Goal: Information Seeking & Learning: Learn about a topic

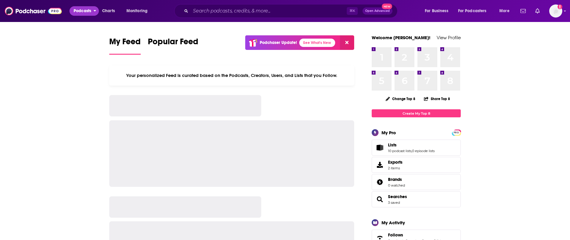
click at [86, 10] on span "Podcasts" at bounding box center [83, 11] width 18 height 8
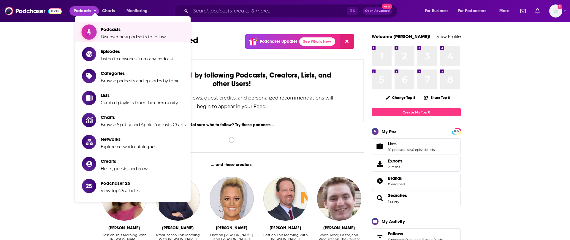
click at [122, 27] on span "Podcasts" at bounding box center [133, 29] width 65 height 6
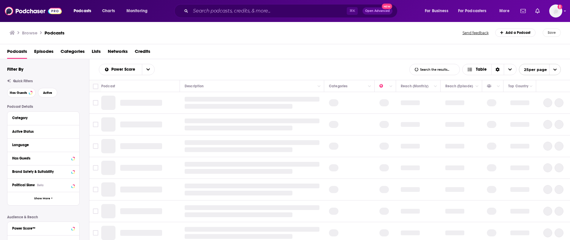
click at [99, 51] on span "Lists" at bounding box center [96, 53] width 9 height 12
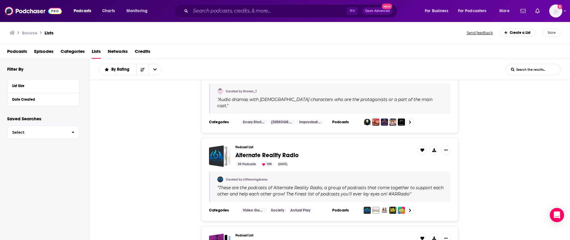
scroll to position [503, 0]
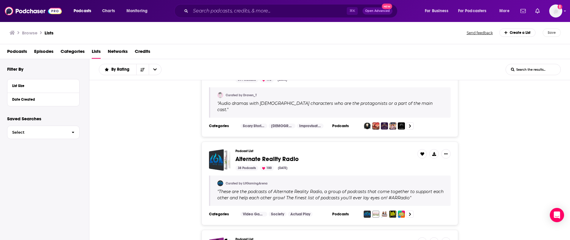
click at [18, 52] on span "Podcasts" at bounding box center [17, 53] width 20 height 12
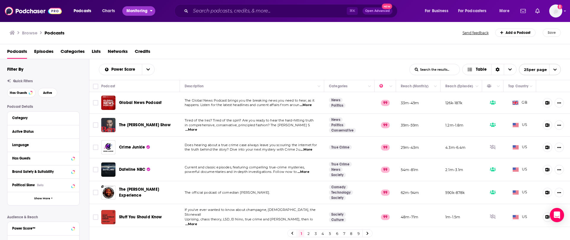
click at [136, 13] on span "Monitoring" at bounding box center [137, 11] width 21 height 8
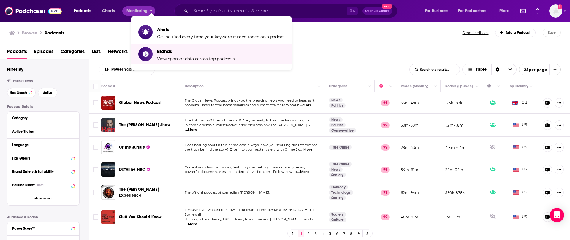
click at [104, 27] on div "Browse Podcasts Send feedback Add a Podcast Save" at bounding box center [285, 32] width 571 height 23
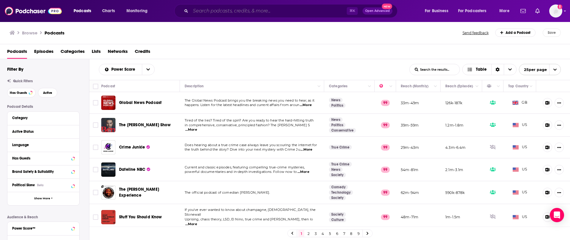
click at [253, 10] on input "Search podcasts, credits, & more..." at bounding box center [269, 11] width 156 height 10
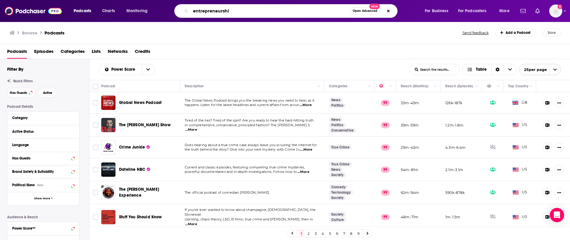
type input "entrepreneurship"
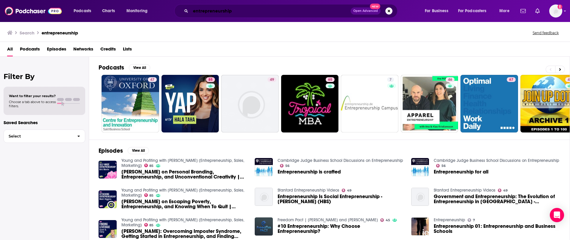
click at [253, 10] on input "entrepreneurship" at bounding box center [271, 11] width 160 height 10
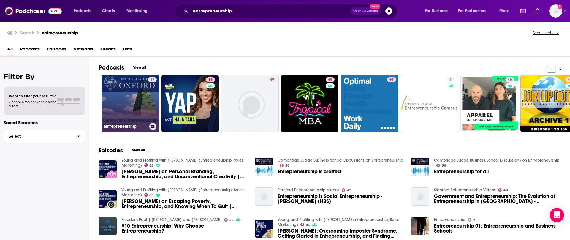
click at [141, 98] on link "47 Entrepreneurship" at bounding box center [131, 104] width 58 height 58
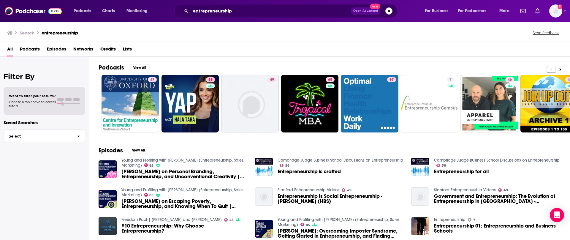
click at [391, 11] on button "Search podcasts, credits, & more..." at bounding box center [389, 10] width 7 height 7
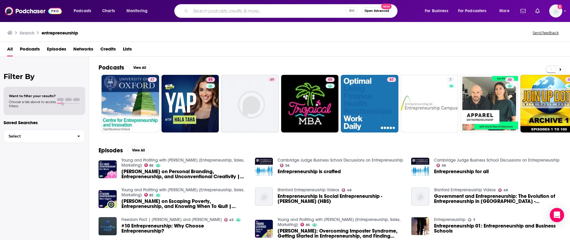
scroll to position [0, 8]
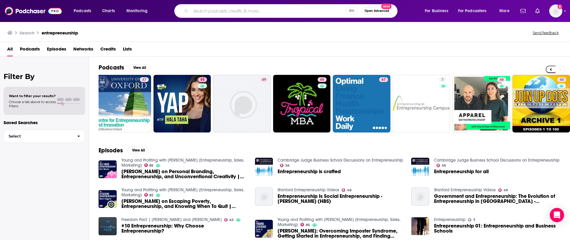
click at [67, 96] on div "Want to filter your results? Choose a tab above to access filters." at bounding box center [44, 101] width 71 height 14
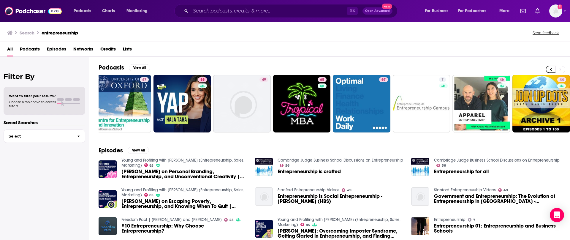
click at [31, 100] on span "Choose a tab above to access filters." at bounding box center [32, 104] width 47 height 8
drag, startPoint x: 36, startPoint y: 110, endPoint x: 57, endPoint y: 117, distance: 21.6
click at [36, 109] on div "Want to filter your results? Choose a tab above to access filters." at bounding box center [45, 101] width 82 height 28
click at [71, 135] on span "Select" at bounding box center [38, 136] width 69 height 4
click at [30, 48] on span "Podcasts" at bounding box center [30, 50] width 20 height 12
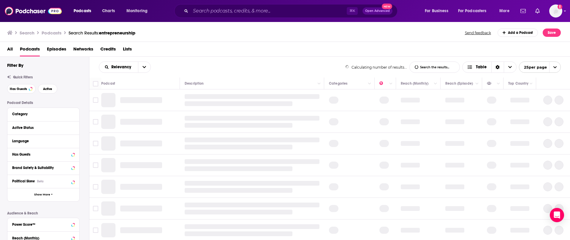
scroll to position [14, 0]
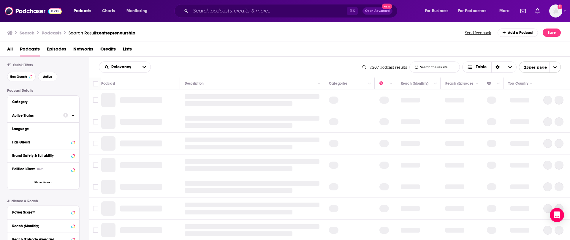
click at [29, 118] on button "Active Status" at bounding box center [37, 115] width 51 height 7
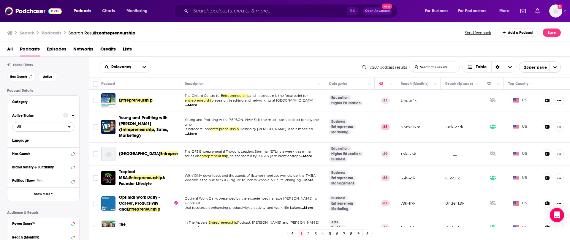
click at [69, 125] on icon "open menu" at bounding box center [69, 127] width 3 height 4
click at [49, 147] on span "2k" at bounding box center [60, 146] width 27 height 3
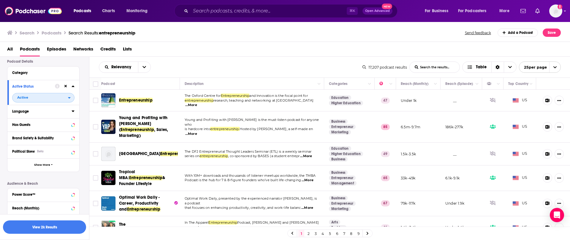
scroll to position [50, 0]
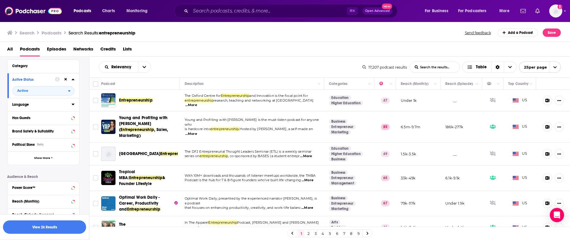
click at [70, 106] on button "Language" at bounding box center [41, 104] width 59 height 7
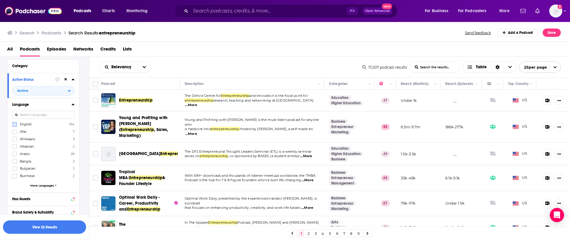
click at [15, 124] on icon at bounding box center [15, 125] width 4 height 4
click at [73, 104] on icon at bounding box center [73, 104] width 3 height 1
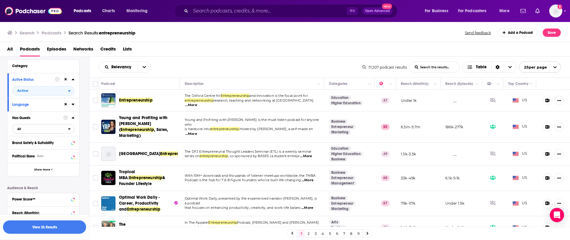
click at [70, 128] on icon "open menu" at bounding box center [69, 129] width 3 height 4
click at [58, 150] on div "Has guests 6k" at bounding box center [45, 148] width 67 height 10
click at [46, 171] on span "Show More" at bounding box center [42, 169] width 16 height 3
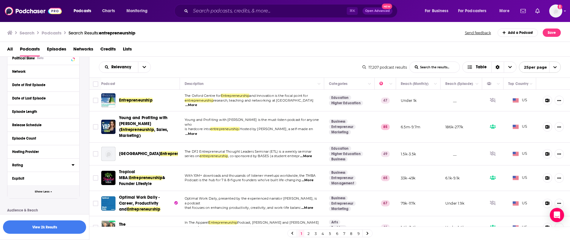
scroll to position [147, 0]
click at [74, 167] on icon at bounding box center [73, 165] width 3 height 5
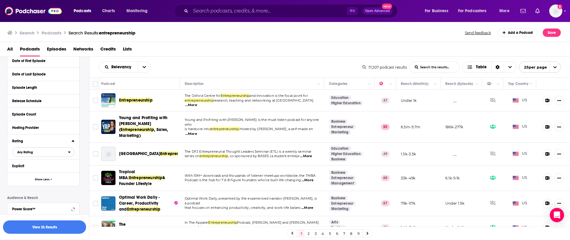
click at [57, 156] on button "Any Rating" at bounding box center [43, 152] width 62 height 10
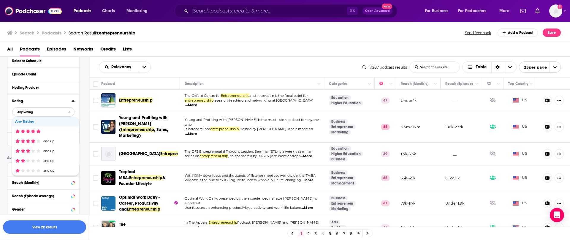
scroll to position [211, 0]
click at [67, 110] on span "Any Rating" at bounding box center [40, 113] width 56 height 8
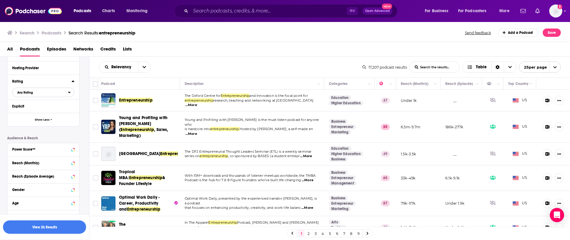
scroll to position [234, 0]
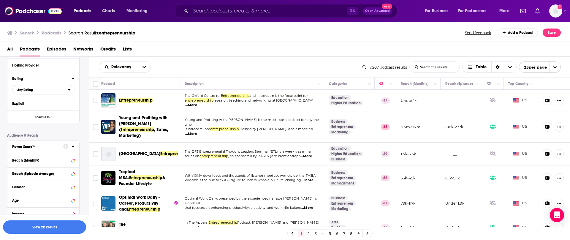
click at [68, 146] on div at bounding box center [68, 146] width 11 height 7
click at [74, 147] on icon at bounding box center [73, 146] width 3 height 5
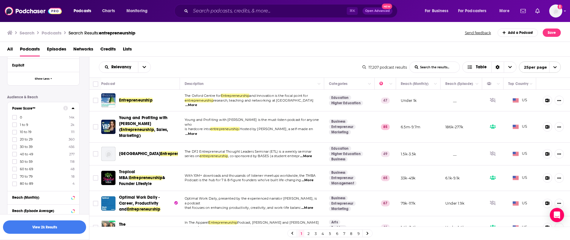
scroll to position [273, 0]
click at [14, 147] on icon at bounding box center [15, 146] width 4 height 3
click at [14, 153] on icon at bounding box center [15, 154] width 4 height 4
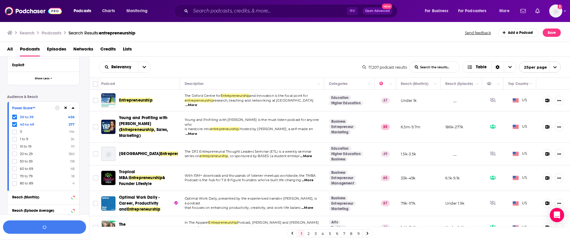
click at [15, 160] on icon at bounding box center [15, 162] width 4 height 4
click at [16, 165] on div "30 to 39 456 40 to 49 277 50 to 59 118 0 14k 1 to 9 2k 10 to 19 111 20 to 29 36…" at bounding box center [43, 149] width 62 height 71
click at [14, 166] on label at bounding box center [14, 168] width 5 height 5
click at [73, 108] on icon at bounding box center [73, 107] width 3 height 1
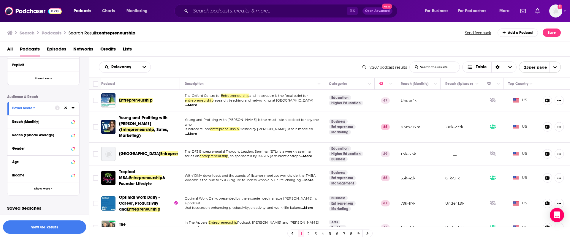
scroll to position [274, 0]
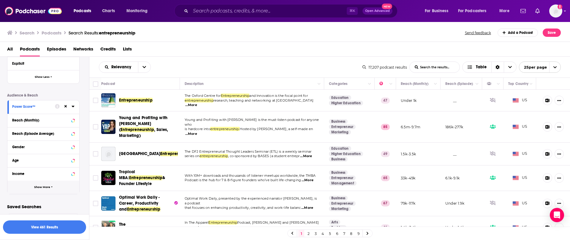
click at [54, 184] on button "Show More" at bounding box center [43, 187] width 72 height 13
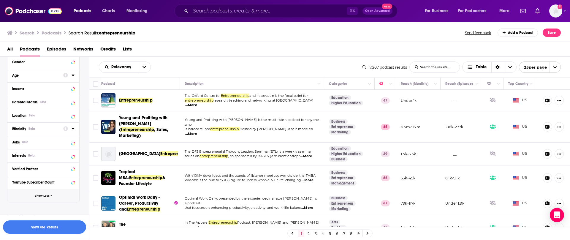
scroll to position [368, 0]
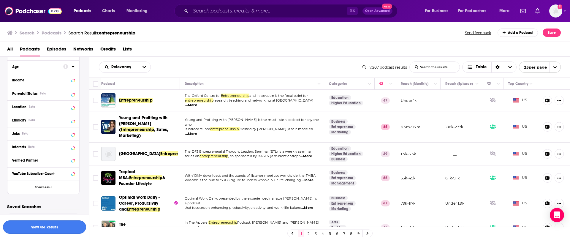
click at [58, 224] on button "View 461 Results" at bounding box center [44, 226] width 83 height 13
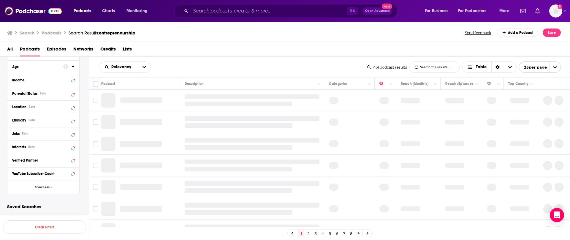
scroll to position [368, 0]
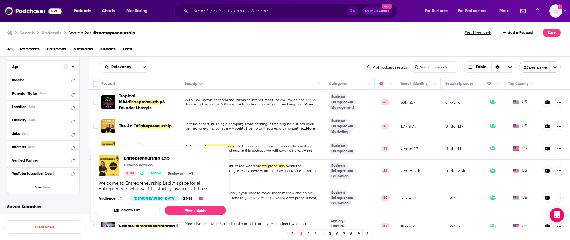
click at [156, 150] on div "Entrepreneurship Lab Nevena Bazalac 33 Active Business + 1 Welcome to Entrepren…" at bounding box center [160, 177] width 132 height 55
click at [156, 157] on span "Entrepreneurship Lab" at bounding box center [160, 158] width 72 height 6
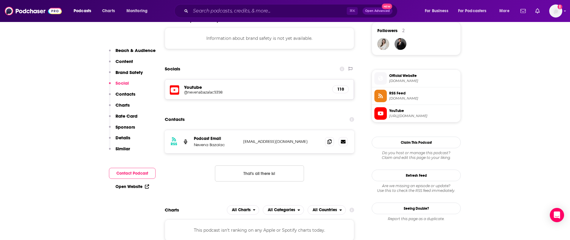
scroll to position [435, 0]
click at [330, 141] on icon at bounding box center [330, 140] width 4 height 5
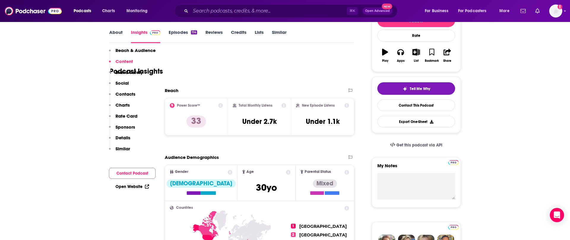
scroll to position [0, 0]
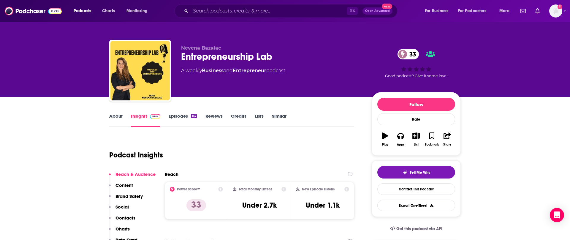
click at [179, 116] on link "Episodes 114" at bounding box center [183, 120] width 29 height 14
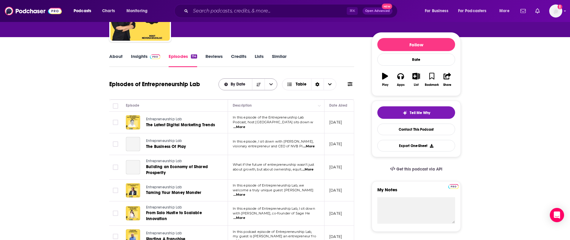
scroll to position [65, 0]
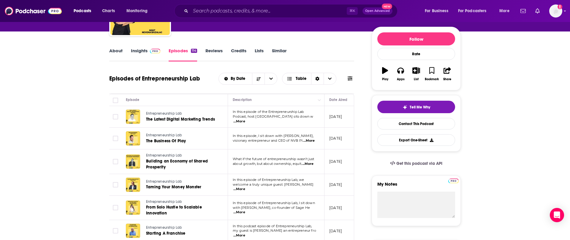
click at [245, 119] on span "...More" at bounding box center [239, 121] width 12 height 5
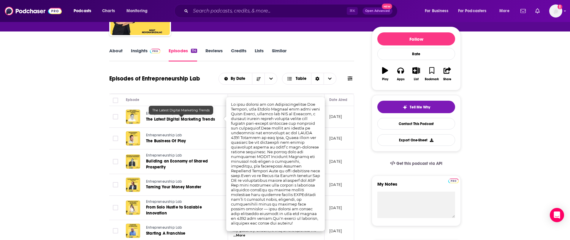
click at [155, 119] on span "The Latest Digital Marketing Trends" at bounding box center [180, 119] width 69 height 5
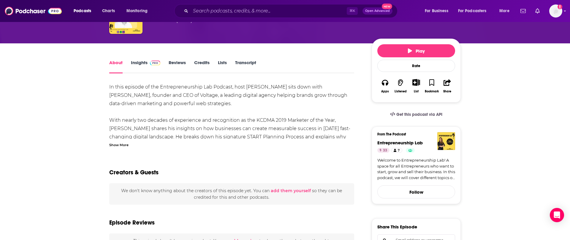
scroll to position [42, 0]
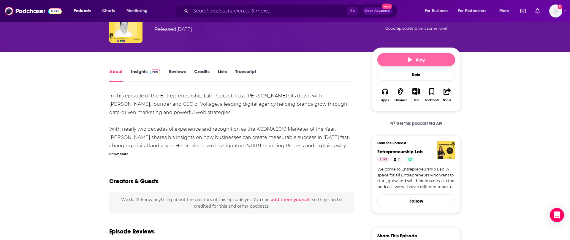
click at [412, 63] on button "Play" at bounding box center [417, 59] width 78 height 13
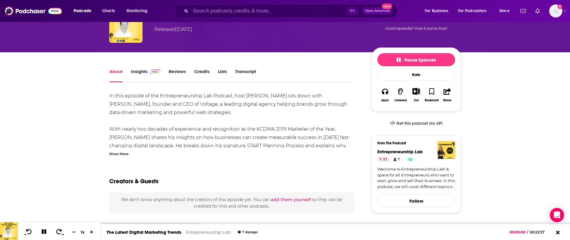
scroll to position [42, 0]
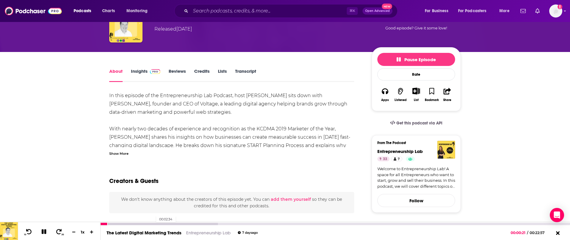
click at [153, 224] on div at bounding box center [159, 224] width 117 height 2
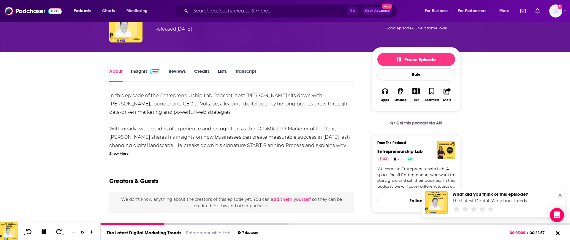
click at [41, 231] on icon at bounding box center [44, 231] width 7 height 5
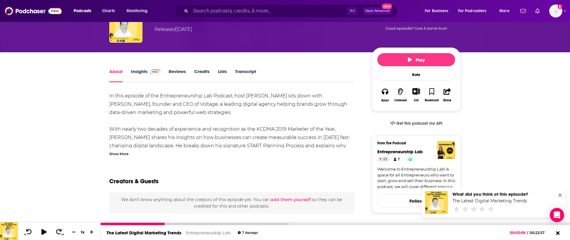
click at [45, 234] on icon at bounding box center [43, 232] width 7 height 6
click at [234, 222] on div "Podcasts Charts Monitoring ⌘ K Open Advanced New For Business For Podcasters Mo…" at bounding box center [285, 243] width 570 height 570
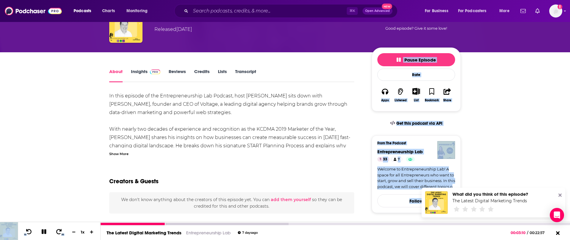
click at [234, 222] on div at bounding box center [336, 223] width 470 height 3
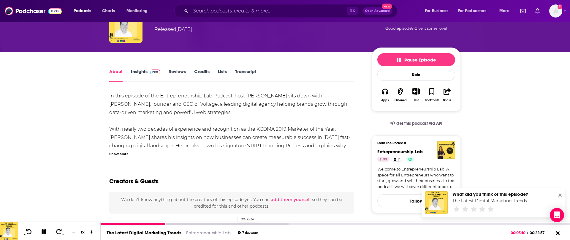
click at [235, 224] on div at bounding box center [195, 224] width 188 height 2
click at [45, 233] on icon at bounding box center [44, 231] width 5 height 5
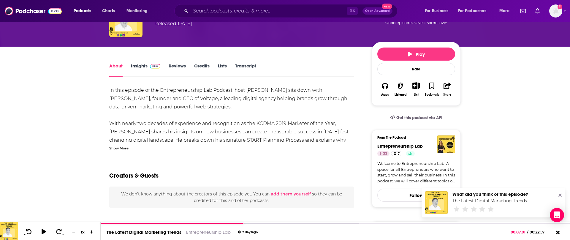
scroll to position [48, 0]
